Goal: Check status

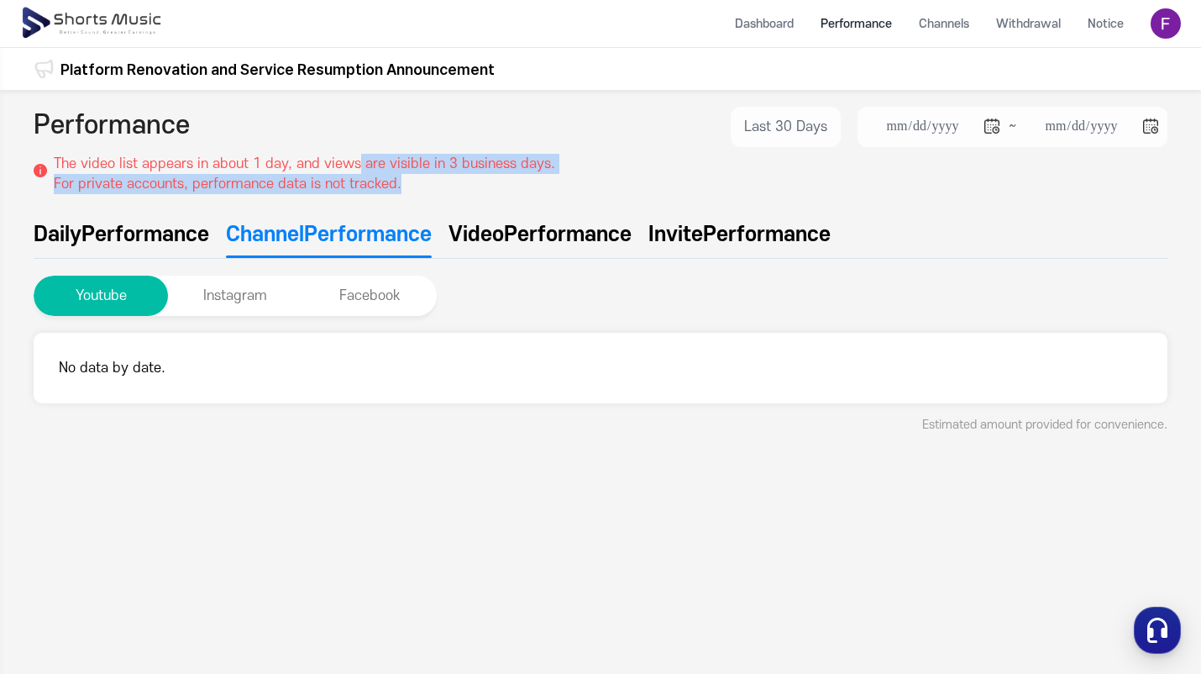
drag, startPoint x: 360, startPoint y: 167, endPoint x: 450, endPoint y: 176, distance: 91.1
click at [450, 176] on p "The video list appears in about 1 day, and views are visible in 3 business days…" at bounding box center [305, 174] width 502 height 40
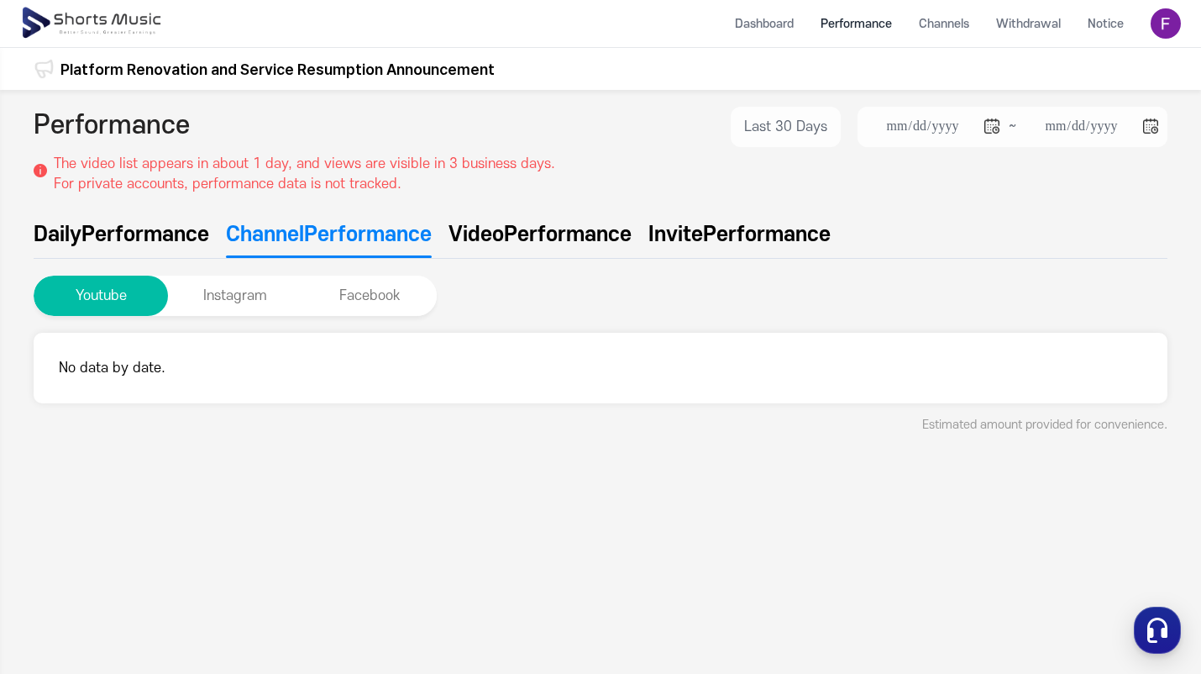
click at [145, 225] on span "Performance" at bounding box center [145, 234] width 128 height 30
